Goal: Information Seeking & Learning: Learn about a topic

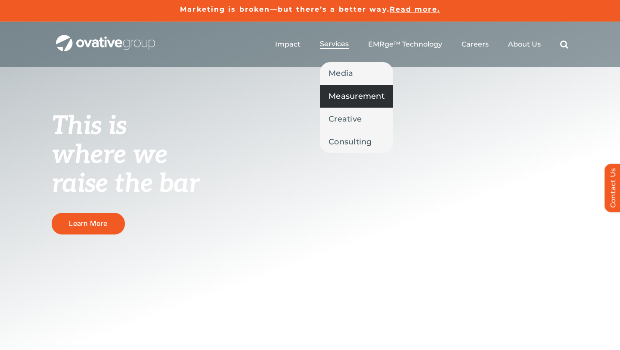
click at [338, 92] on span "Measurement" at bounding box center [357, 96] width 56 height 12
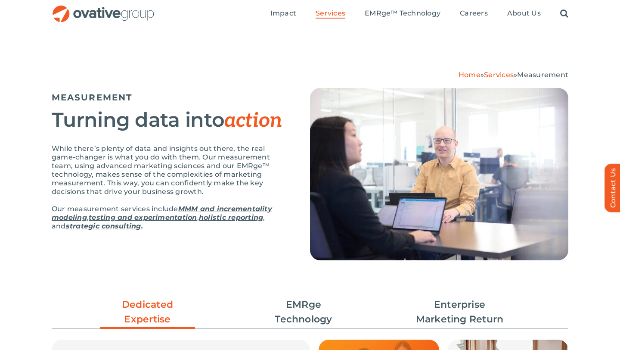
scroll to position [126, 0]
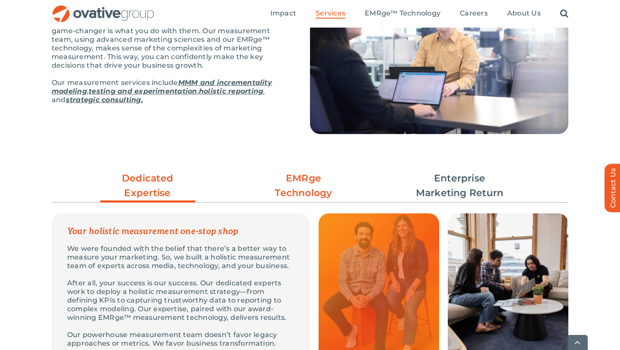
click at [296, 182] on link "EMRge Technology" at bounding box center [303, 185] width 95 height 29
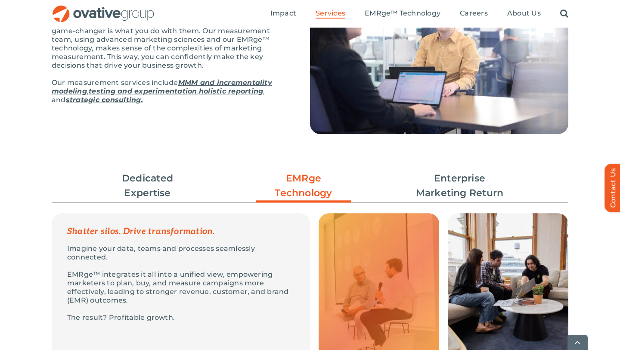
click at [411, 190] on ul "Dedicated Expertise EMRge Technology Enterprise Marketing Return" at bounding box center [310, 186] width 517 height 38
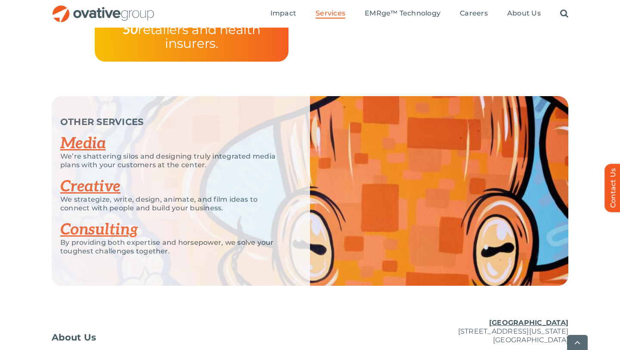
scroll to position [1720, 0]
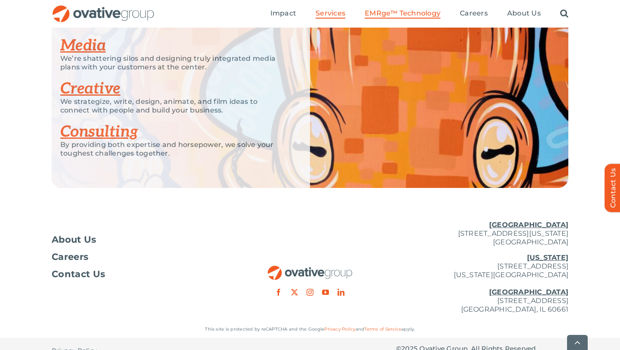
click at [386, 18] on link "EMRge™ Technology" at bounding box center [403, 13] width 76 height 9
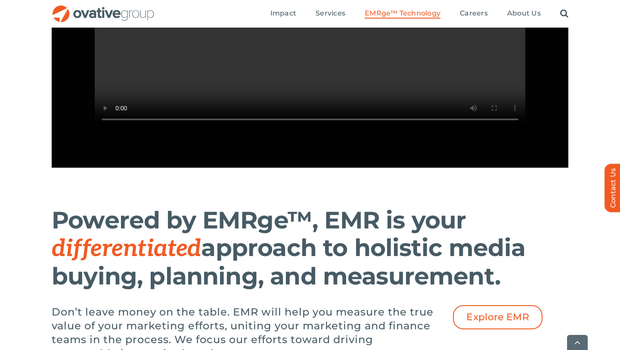
scroll to position [978, 0]
